Goal: Transaction & Acquisition: Obtain resource

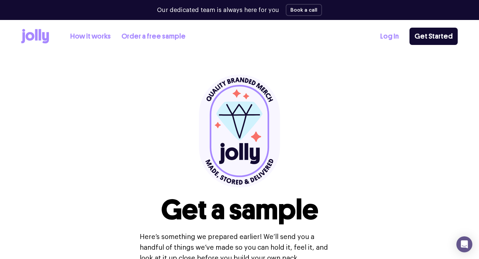
click at [89, 39] on link "How it works" at bounding box center [90, 36] width 41 height 11
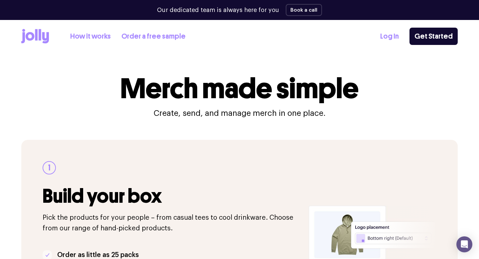
click at [37, 33] on icon at bounding box center [36, 34] width 3 height 11
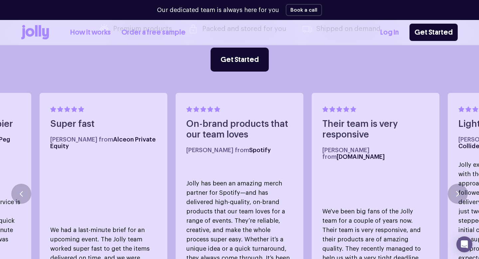
scroll to position [270, 0]
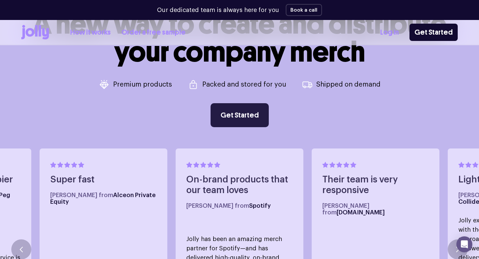
click at [222, 115] on link "Get Started" at bounding box center [239, 115] width 58 height 24
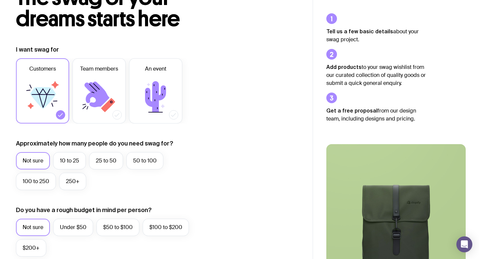
scroll to position [59, 0]
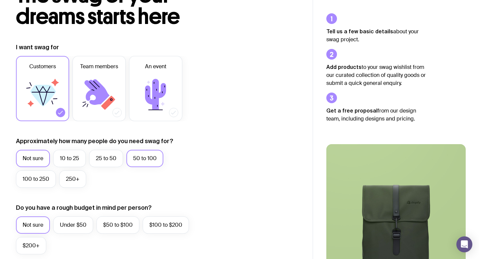
click at [137, 152] on label "50 to 100" at bounding box center [144, 158] width 37 height 17
click at [0, 0] on input "50 to 100" at bounding box center [0, 0] width 0 height 0
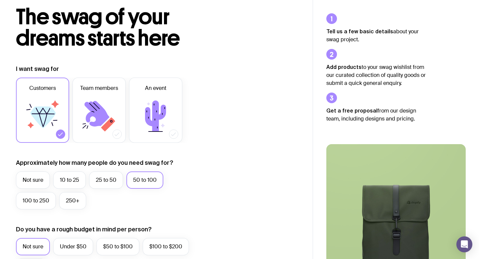
scroll to position [0, 0]
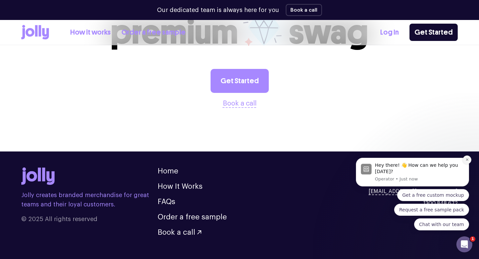
click at [466, 157] on button "Dismiss notification" at bounding box center [467, 159] width 9 height 9
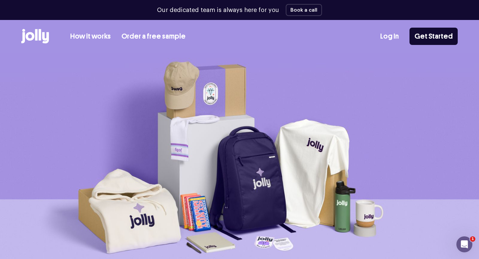
click at [179, 95] on img at bounding box center [239, 166] width 479 height 226
